Goal: Transaction & Acquisition: Purchase product/service

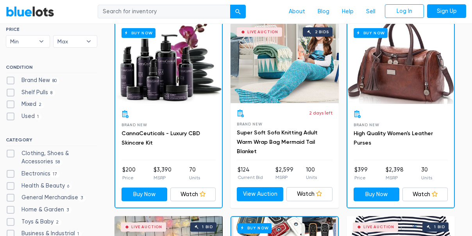
scroll to position [239, 0]
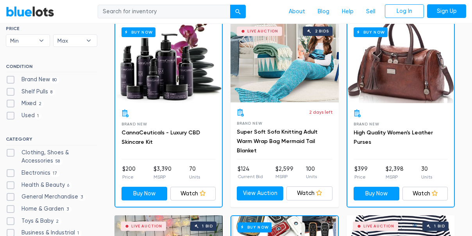
click at [408, 83] on div "Buy Now" at bounding box center [401, 62] width 107 height 82
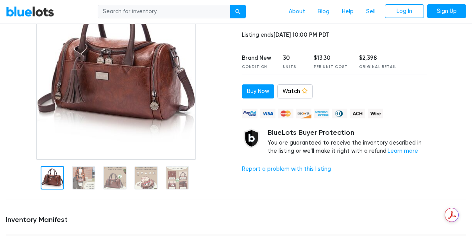
scroll to position [198, 0]
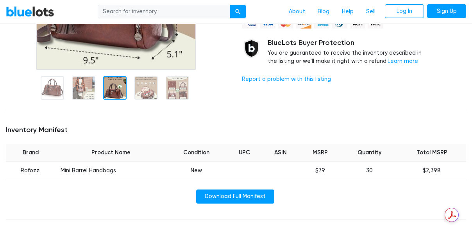
click at [111, 88] on div at bounding box center [114, 87] width 23 height 23
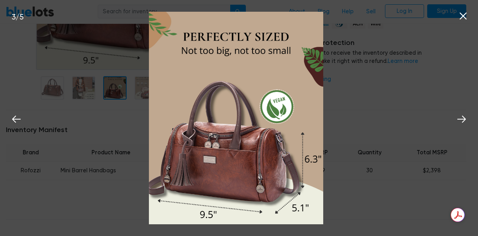
click at [464, 14] on icon at bounding box center [463, 16] width 12 height 12
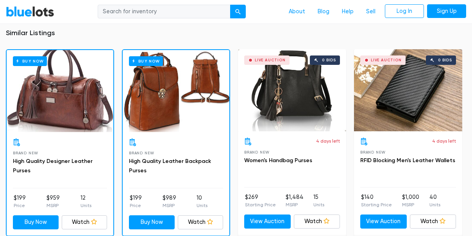
scroll to position [536, 0]
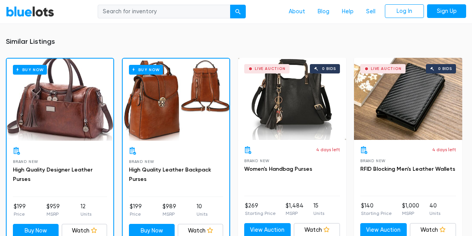
click at [185, 98] on div "Buy Now" at bounding box center [176, 100] width 107 height 82
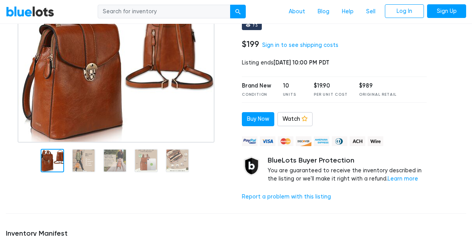
scroll to position [144, 0]
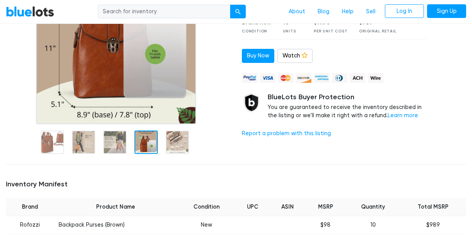
click at [145, 135] on div at bounding box center [146, 142] width 23 height 23
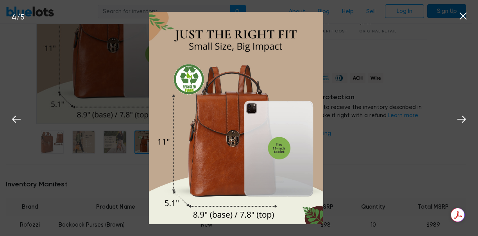
drag, startPoint x: 468, startPoint y: 14, endPoint x: 462, endPoint y: 16, distance: 6.4
click at [468, 14] on icon at bounding box center [463, 16] width 12 height 12
